Goal: Complete application form

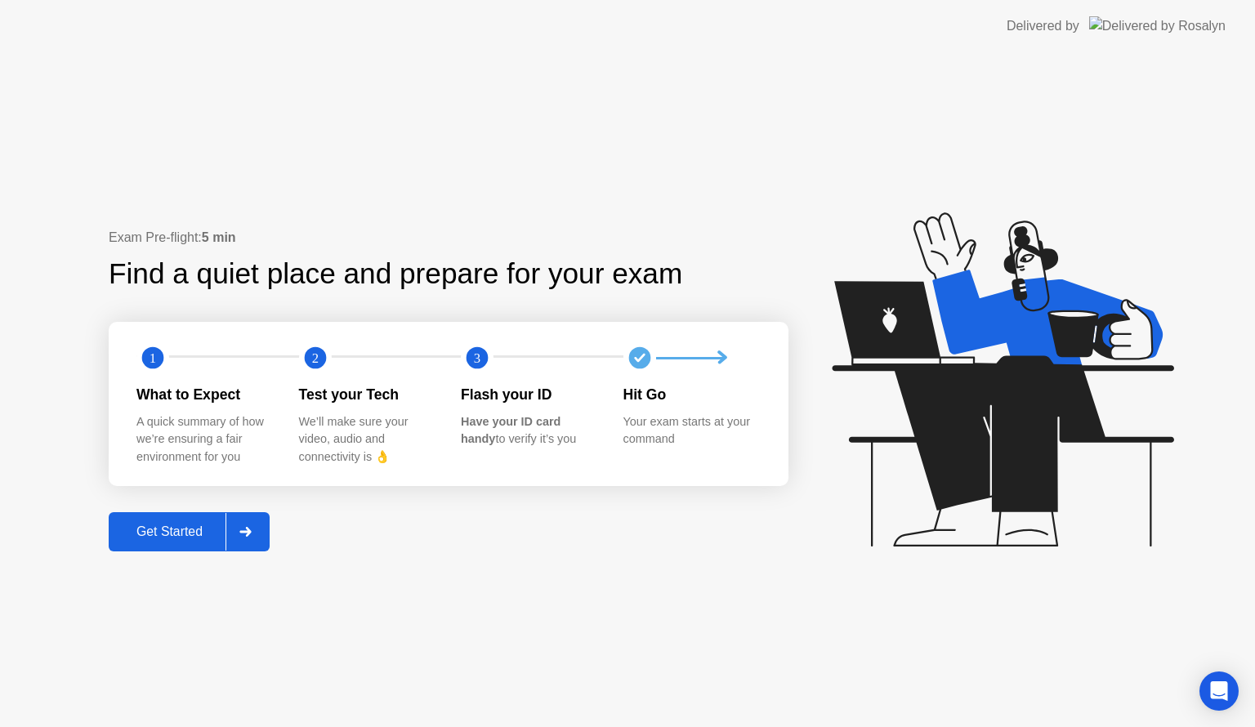
click at [178, 536] on div "Get Started" at bounding box center [170, 531] width 112 height 15
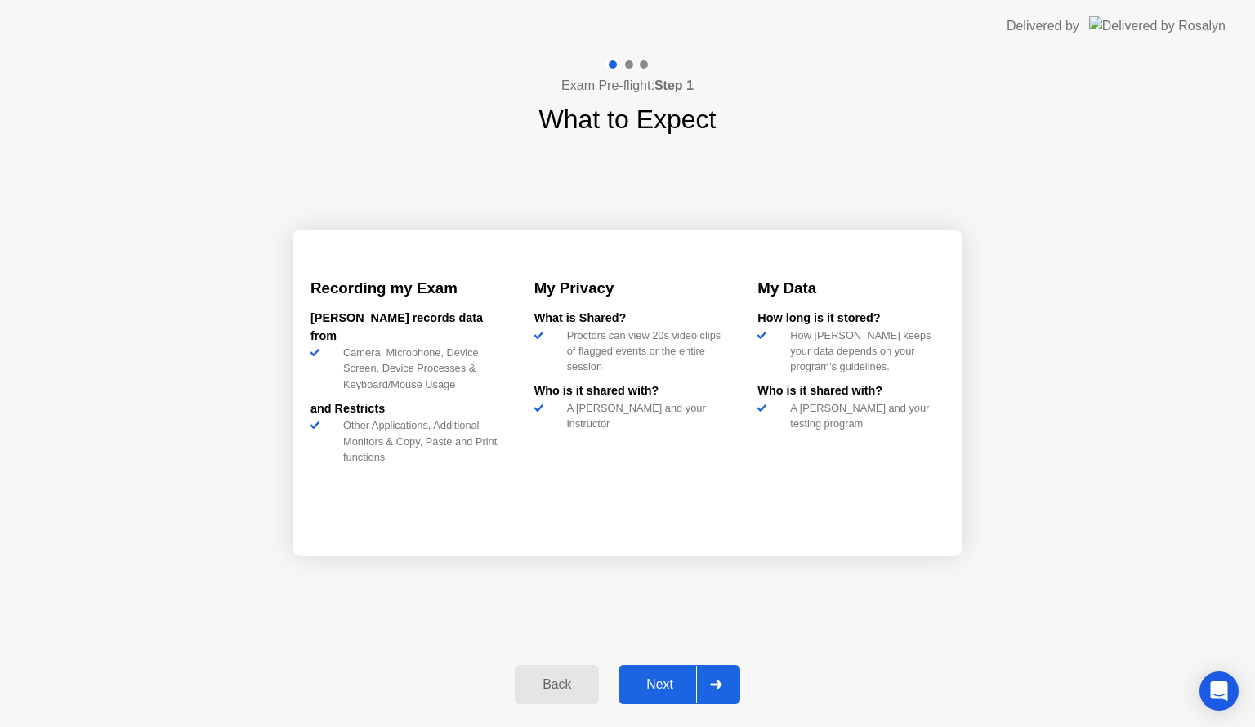
click at [660, 679] on div "Next" at bounding box center [659, 684] width 73 height 15
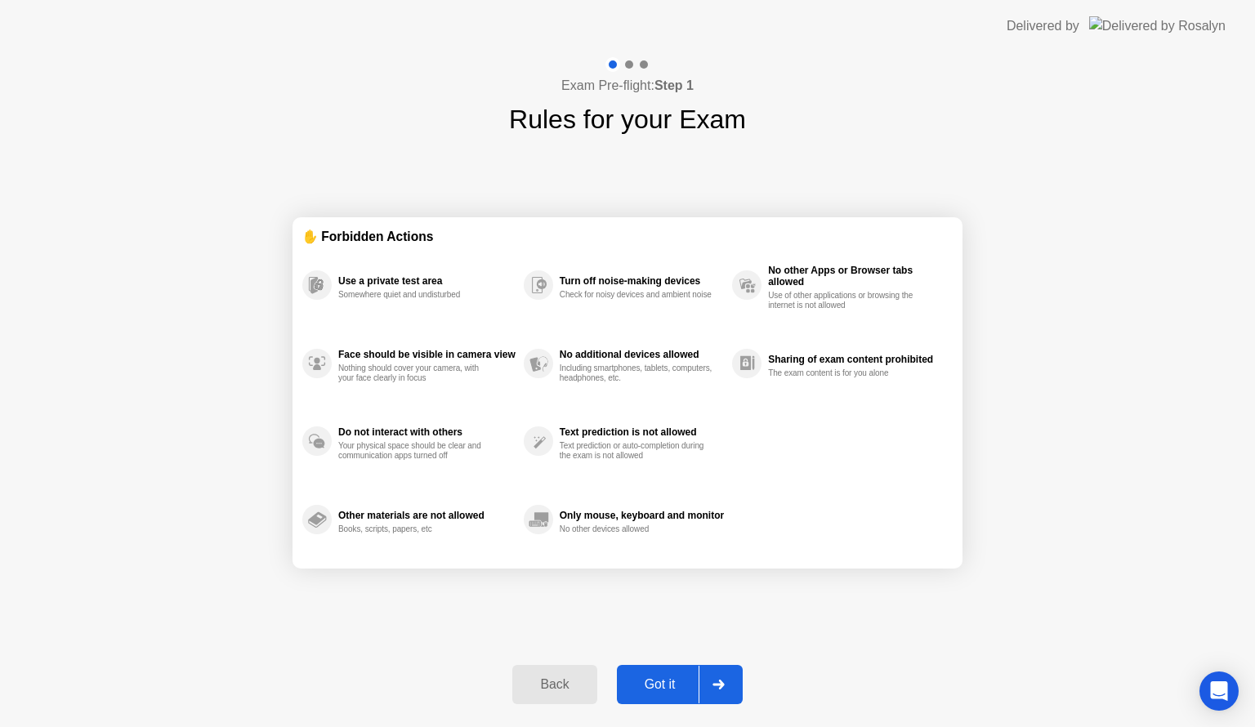
click at [660, 679] on div "Got it" at bounding box center [660, 684] width 77 height 15
select select "**********"
select select "*******"
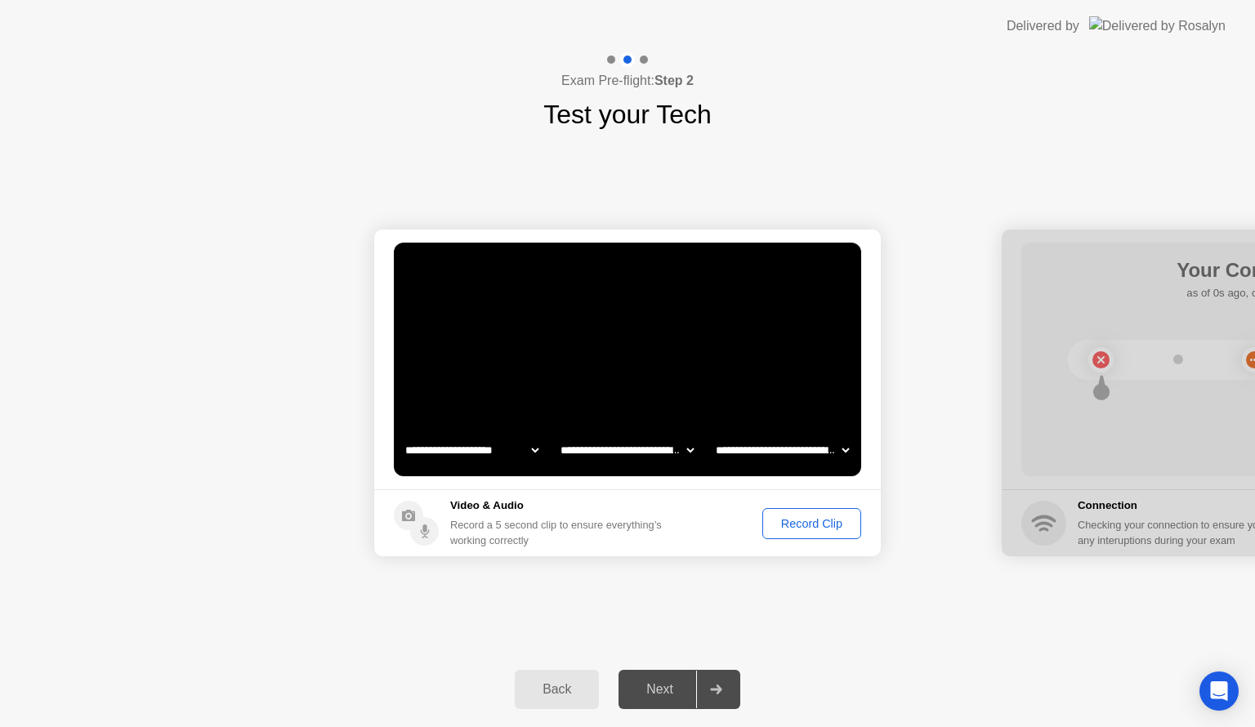
click at [643, 691] on div "Next" at bounding box center [659, 689] width 73 height 15
click at [798, 519] on div "Record Clip" at bounding box center [811, 523] width 87 height 13
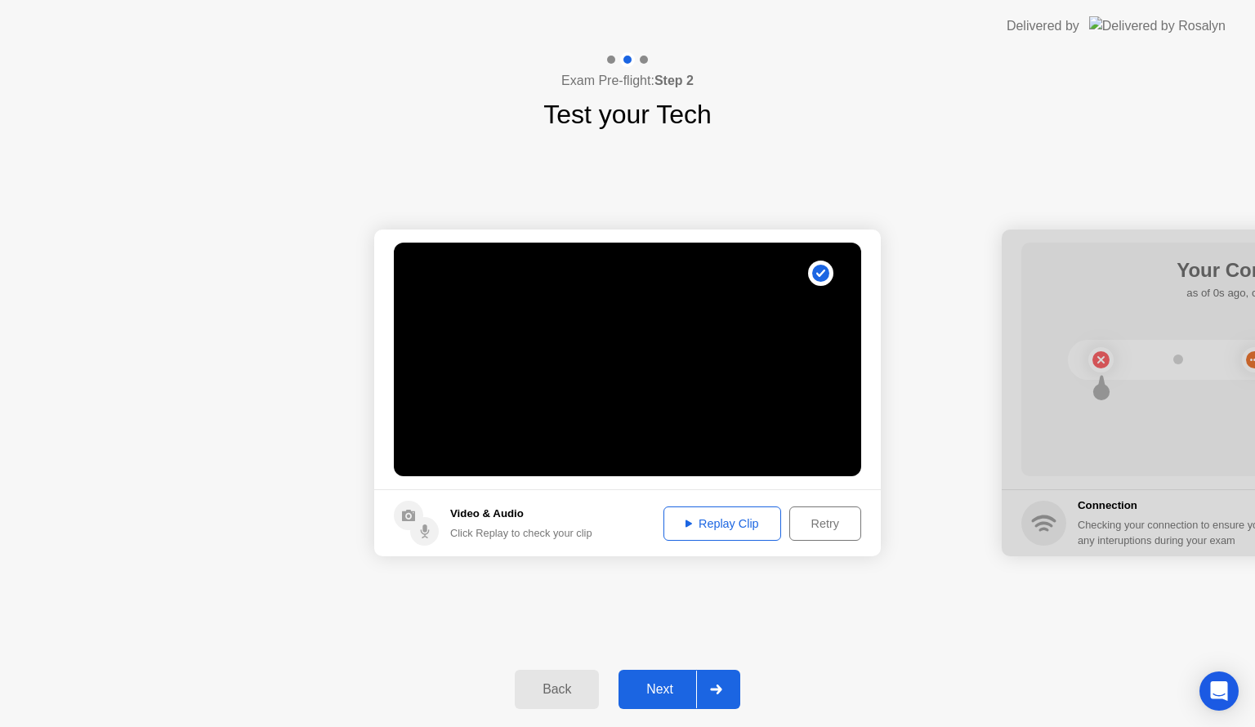
click at [676, 686] on div "Next" at bounding box center [659, 689] width 73 height 15
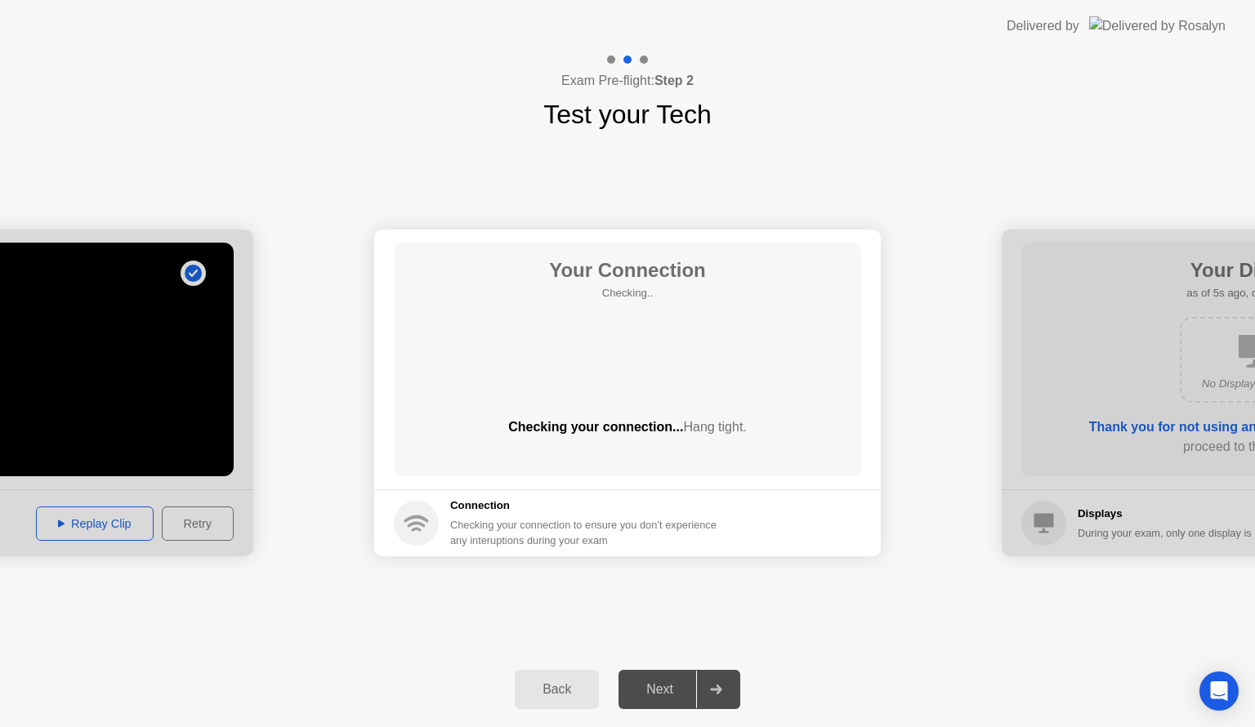
click at [665, 691] on div "Next" at bounding box center [659, 689] width 73 height 15
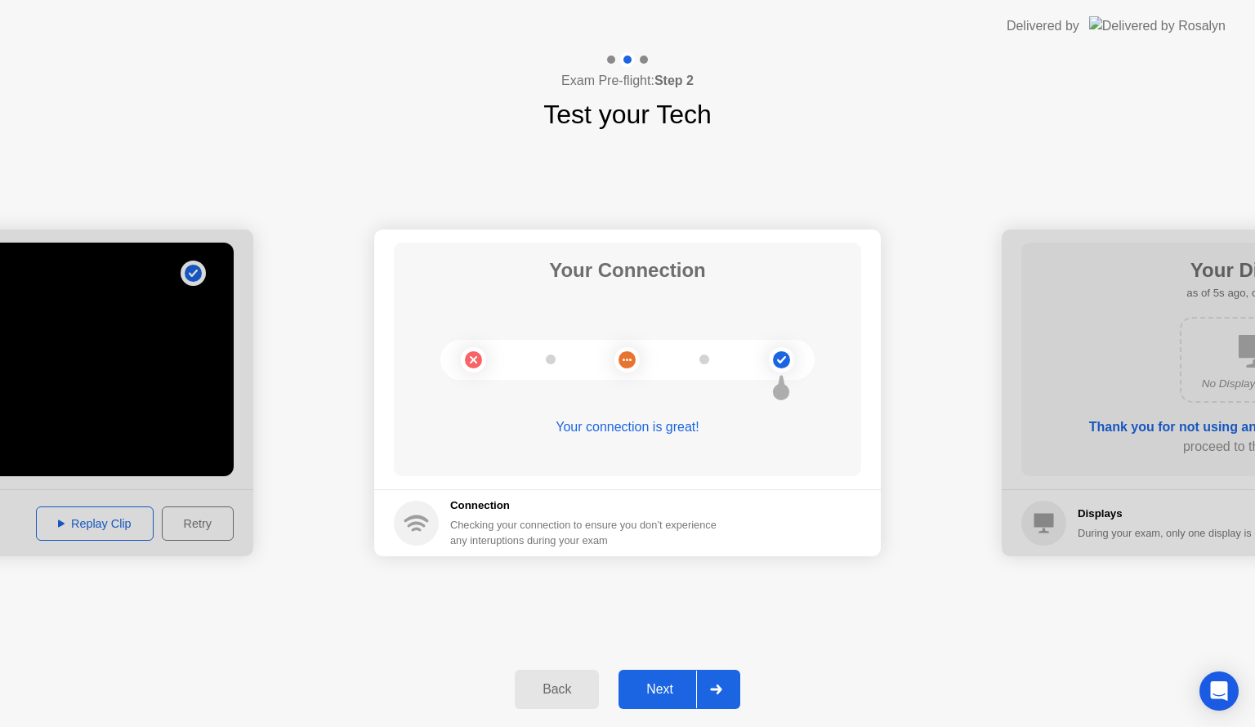
click at [657, 693] on div "Next" at bounding box center [659, 689] width 73 height 15
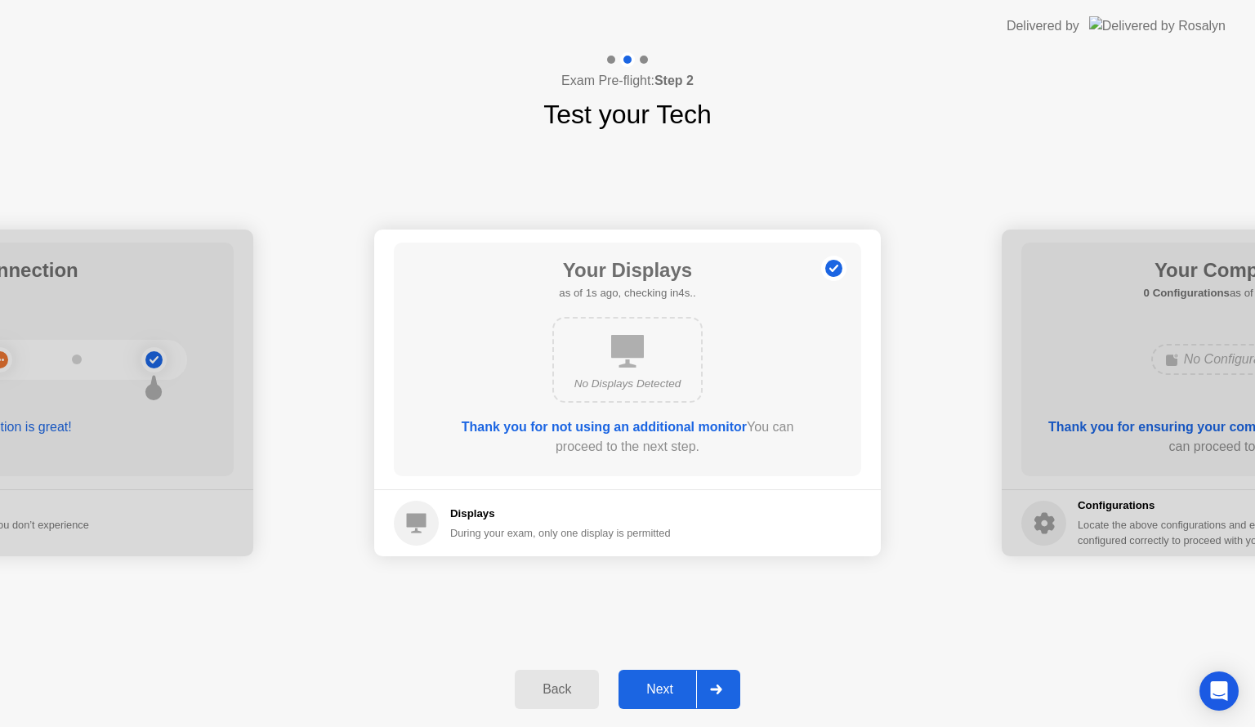
click at [659, 689] on div "Next" at bounding box center [659, 689] width 73 height 15
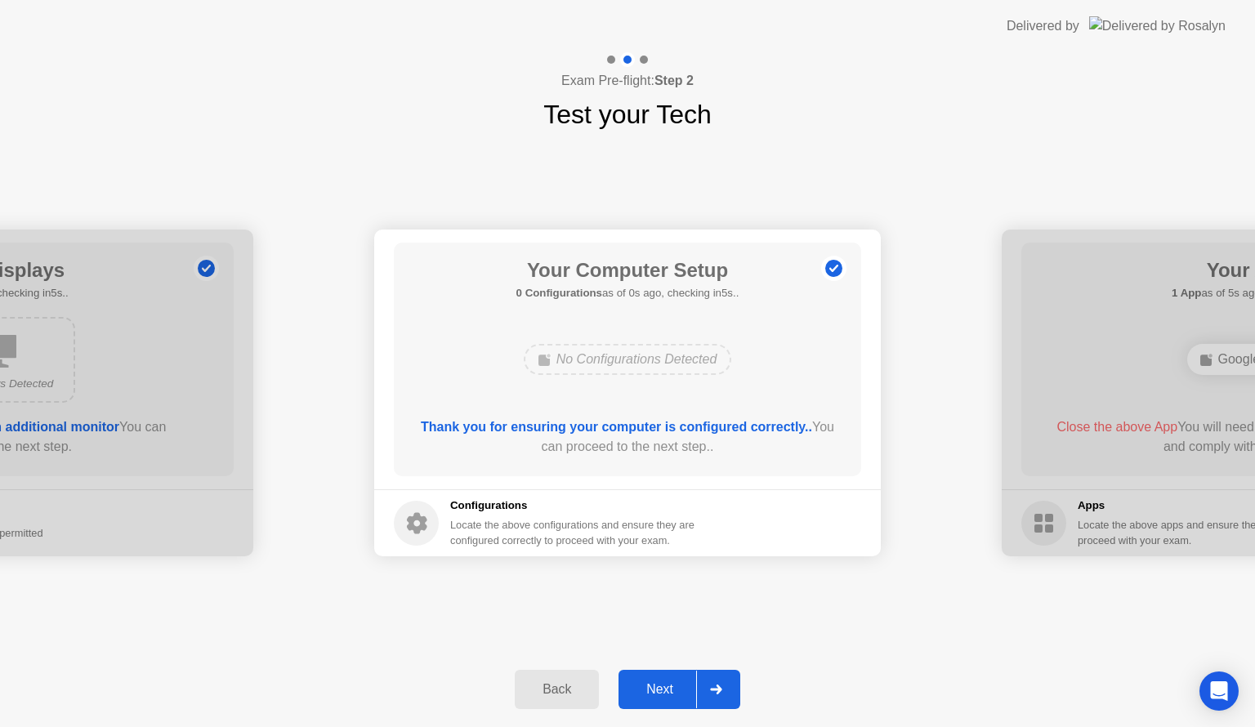
click at [659, 689] on div "Next" at bounding box center [659, 689] width 73 height 15
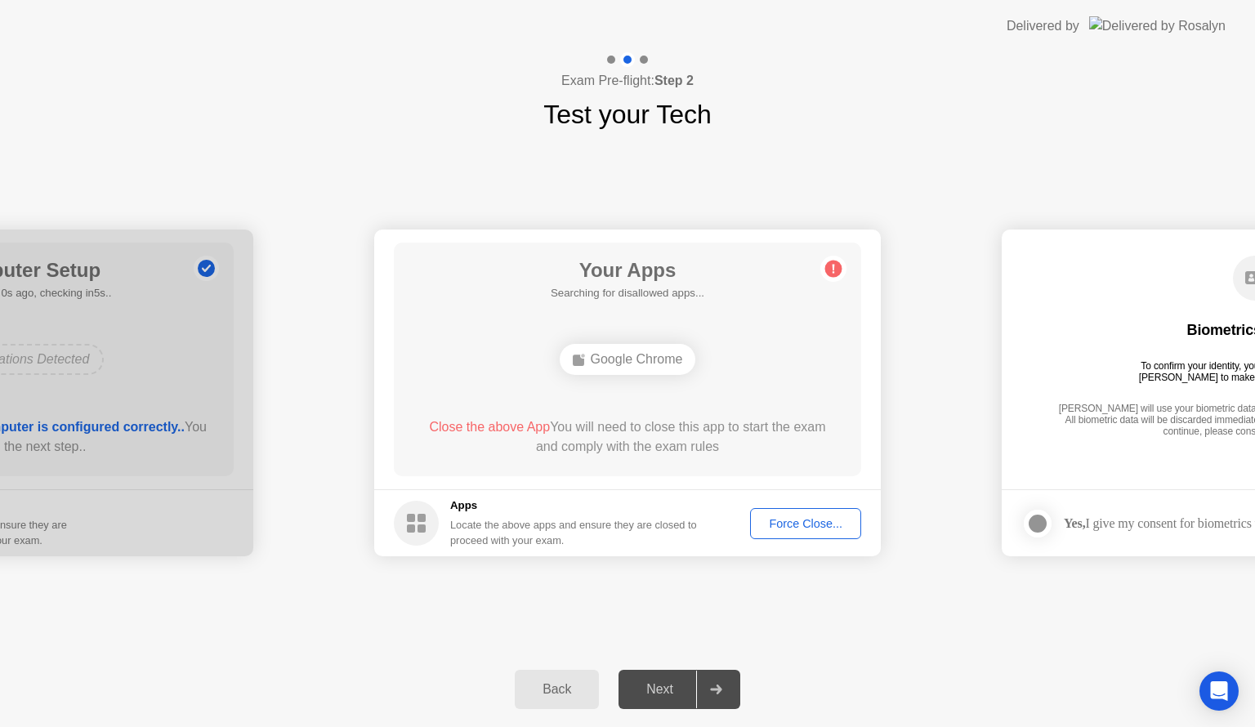
click at [659, 689] on div "Next" at bounding box center [659, 689] width 73 height 15
click at [797, 530] on div "Force Close..." at bounding box center [806, 523] width 100 height 13
click at [797, 528] on div "Force Close..." at bounding box center [806, 523] width 100 height 13
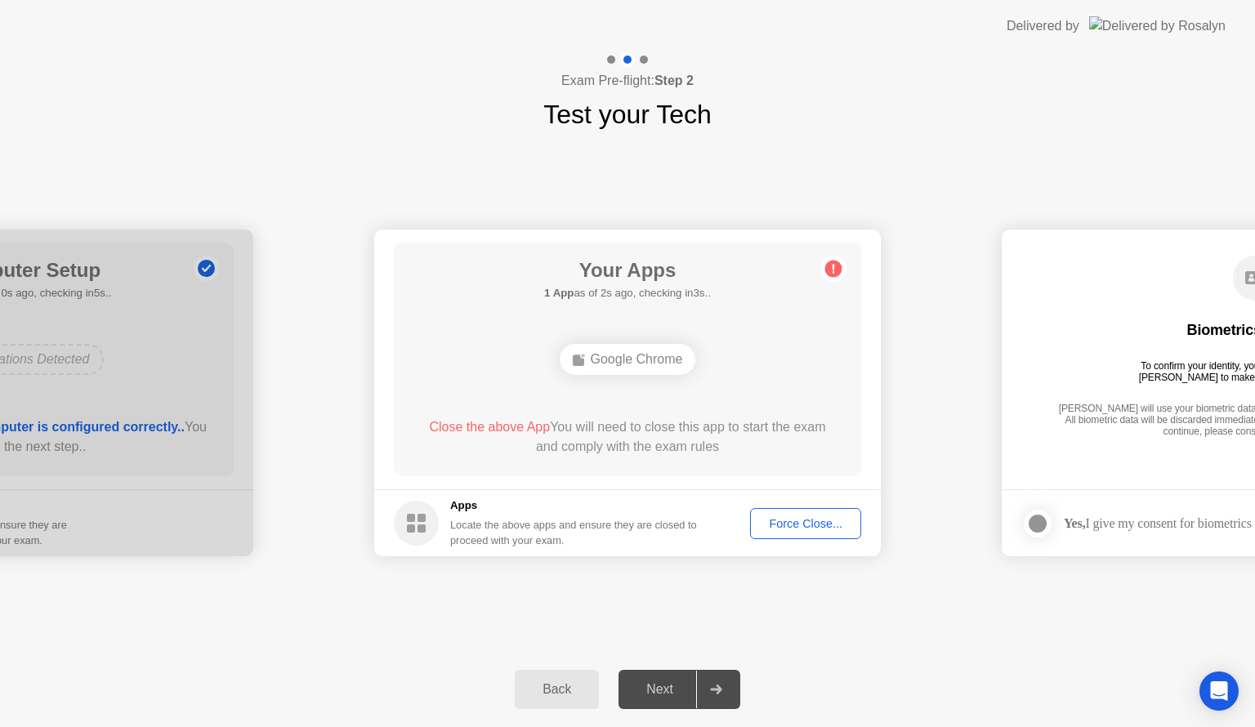
click at [667, 687] on div "Next" at bounding box center [659, 689] width 73 height 15
click at [663, 355] on div "Google Chrome" at bounding box center [628, 359] width 136 height 31
click at [797, 518] on div "Force Close..." at bounding box center [806, 523] width 100 height 13
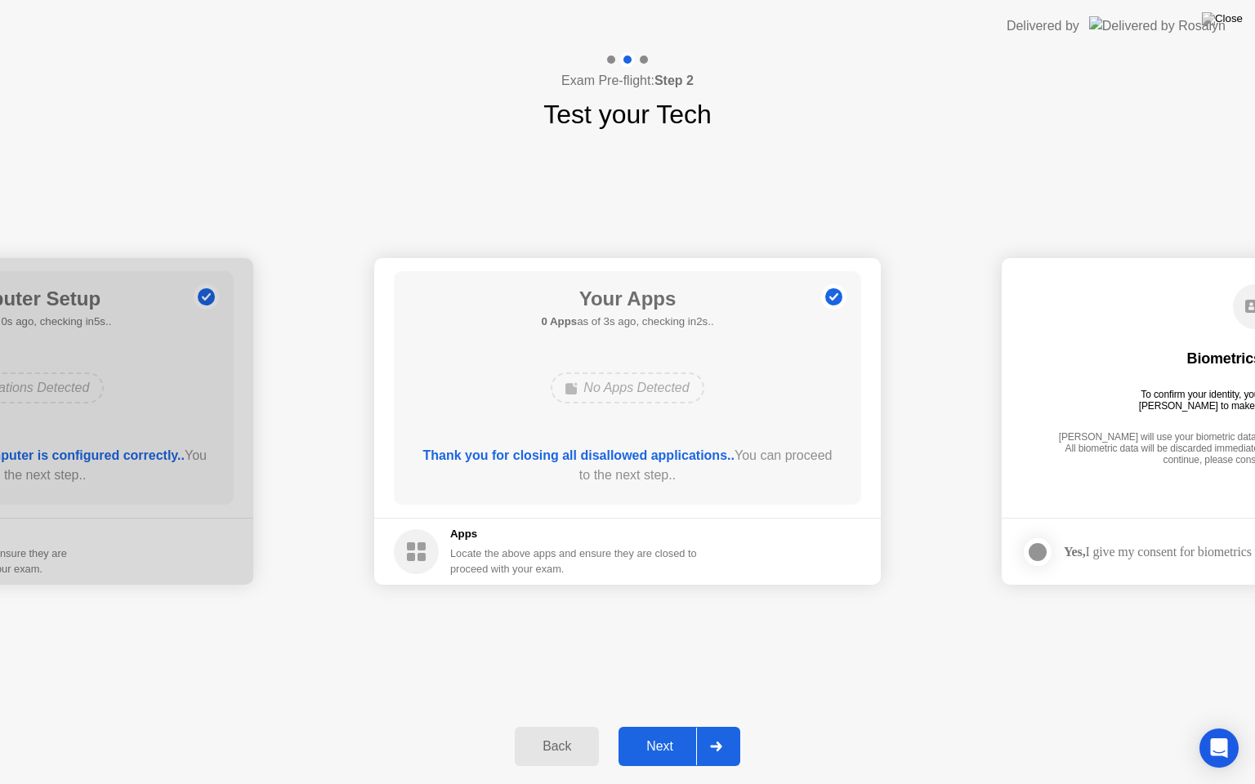
click at [667, 726] on div "Next" at bounding box center [659, 746] width 73 height 15
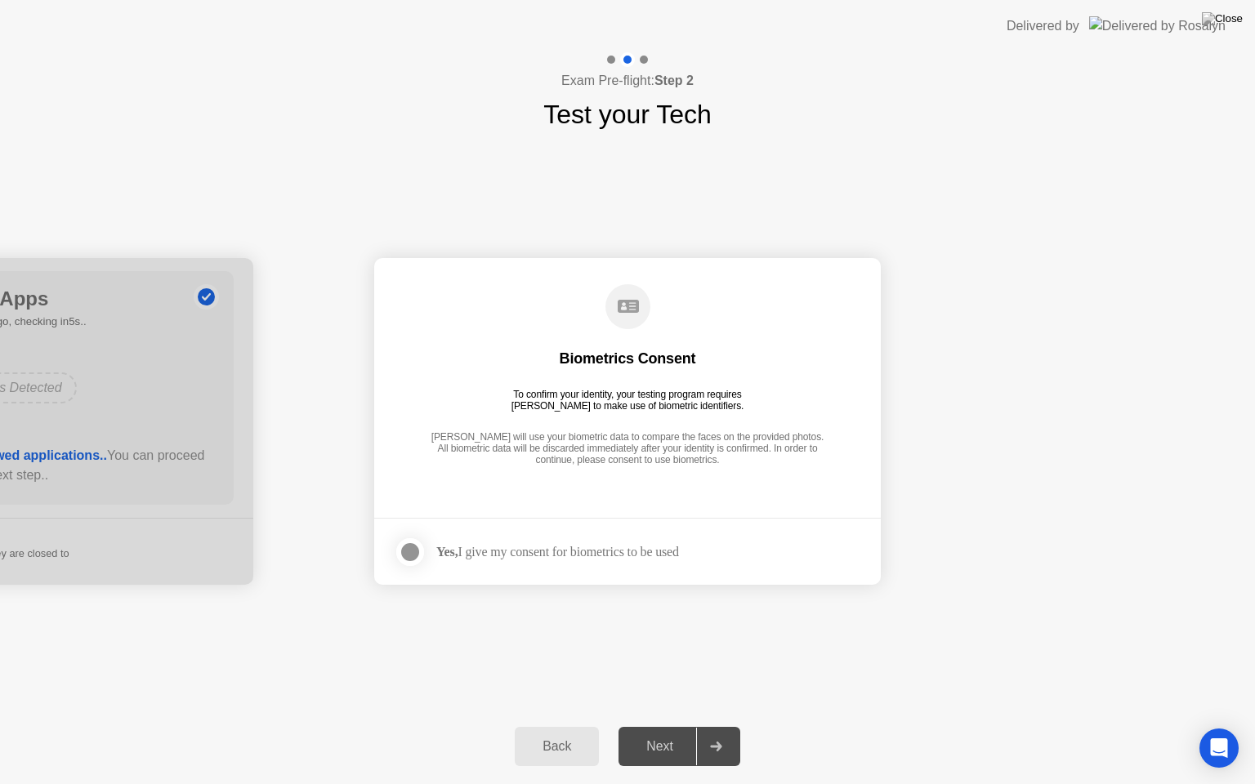
click at [673, 726] on div "Next" at bounding box center [659, 746] width 73 height 15
